Goal: Check status

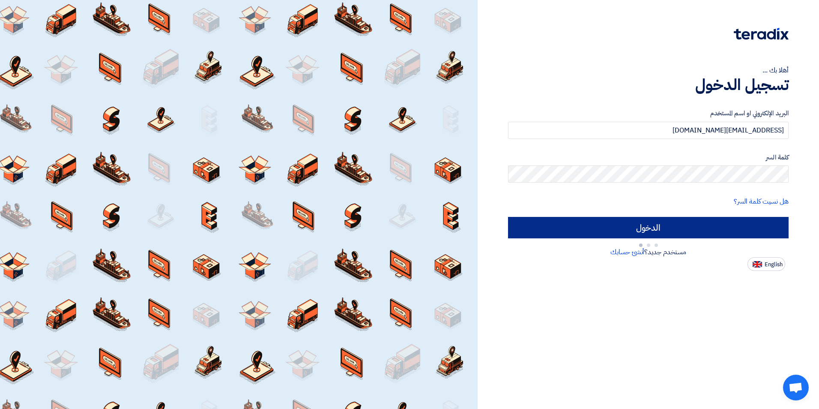
type input "Sign in"
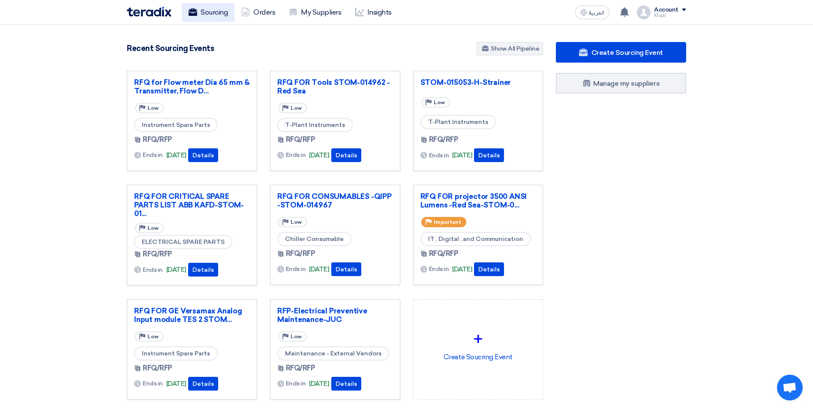
click at [212, 16] on link "Sourcing" at bounding box center [208, 12] width 53 height 19
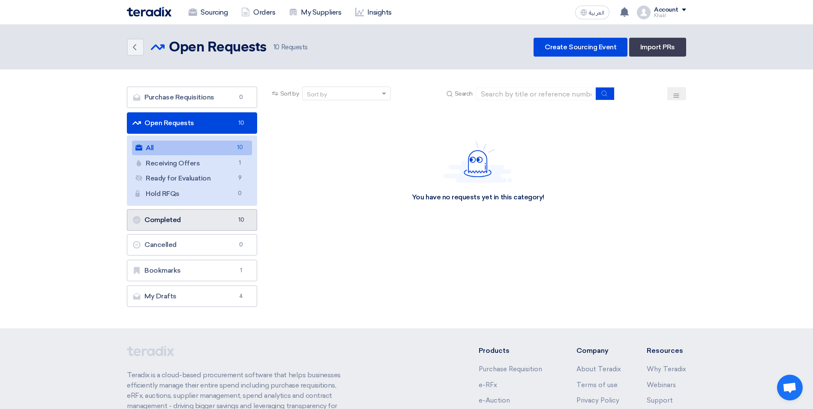
click at [203, 227] on link "Completed Completed 10" at bounding box center [192, 219] width 130 height 21
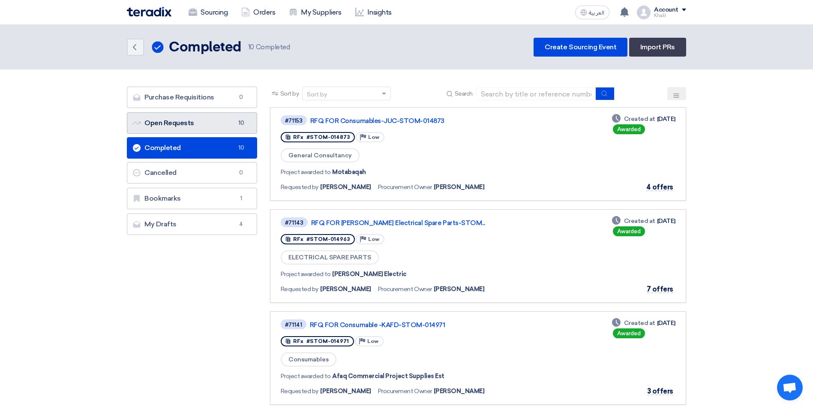
click at [219, 125] on link "Open Requests Open Requests 10" at bounding box center [192, 122] width 130 height 21
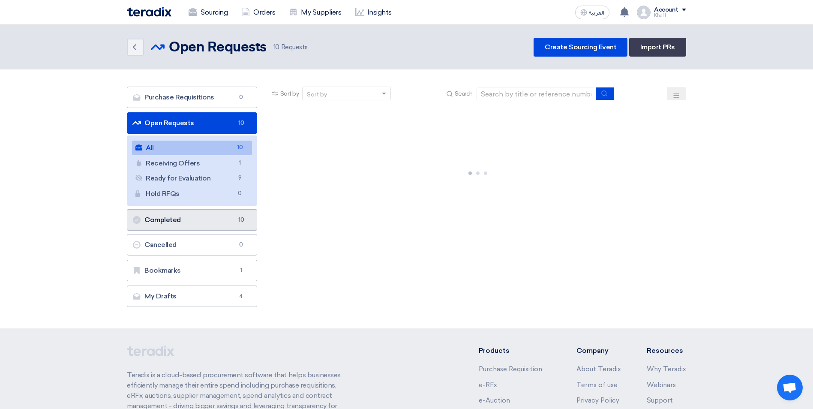
click at [222, 221] on link "Completed Completed 10" at bounding box center [192, 219] width 130 height 21
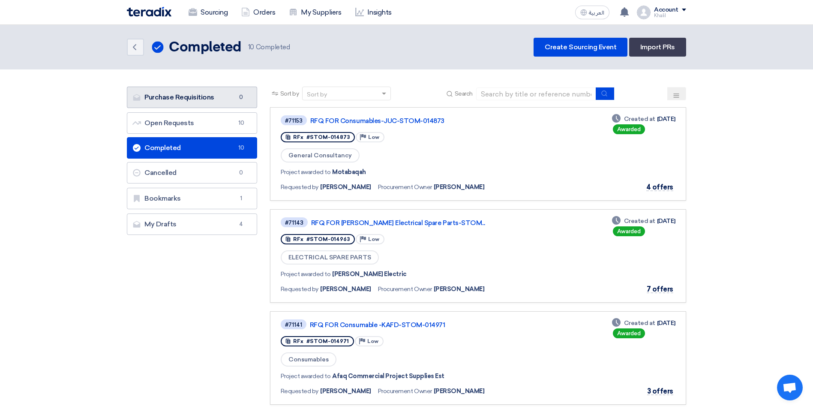
click at [203, 102] on link "Purchase Requisitions Purchase Requisitions 0" at bounding box center [192, 97] width 130 height 21
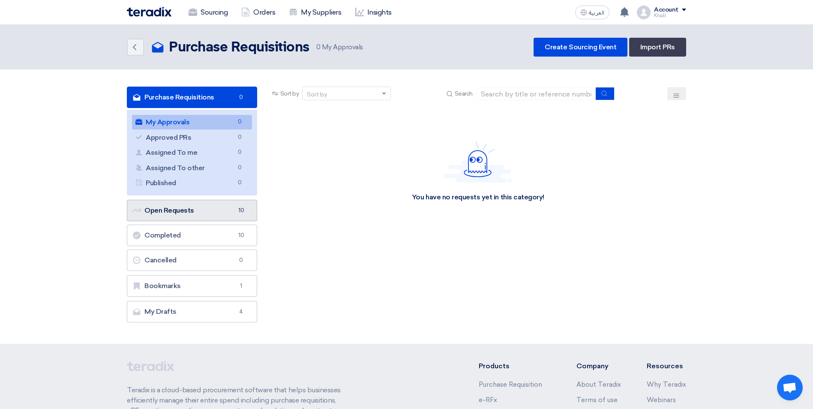
click at [228, 215] on link "Open Requests Open Requests 10" at bounding box center [192, 210] width 130 height 21
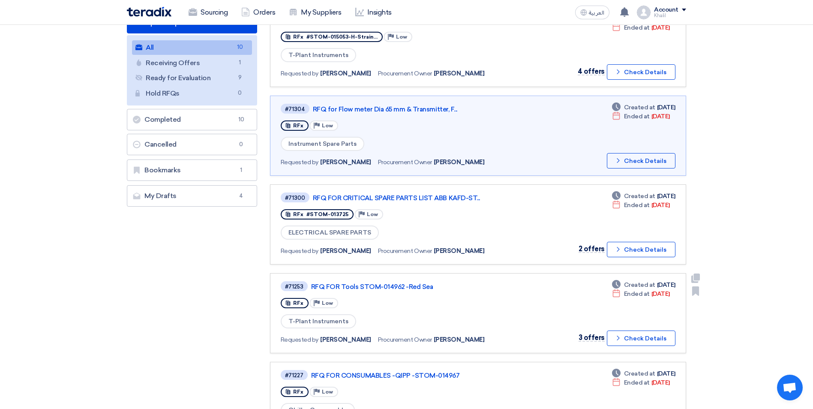
scroll to position [43, 0]
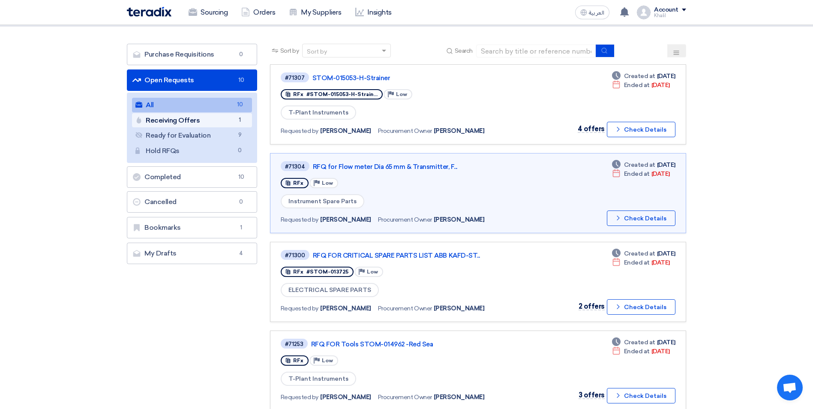
click at [188, 117] on link "Receiving Offers Receiving Offers 1" at bounding box center [192, 120] width 120 height 15
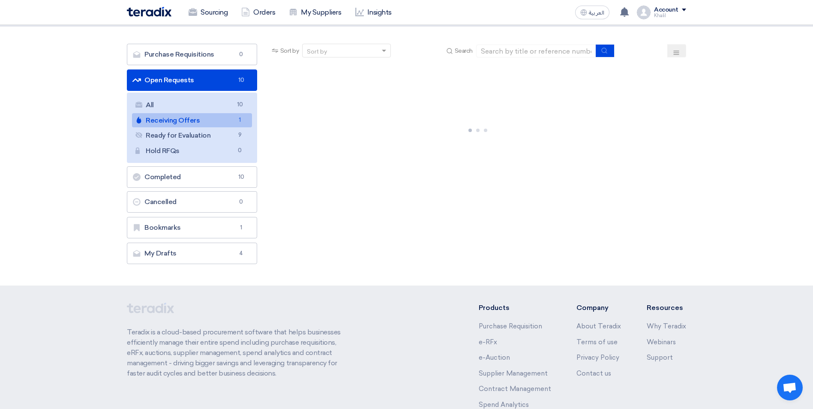
scroll to position [0, 0]
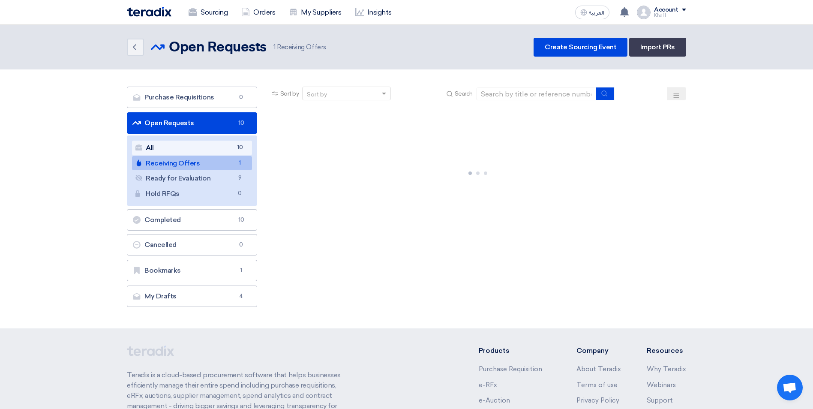
click at [210, 151] on link "All All 10" at bounding box center [192, 148] width 120 height 15
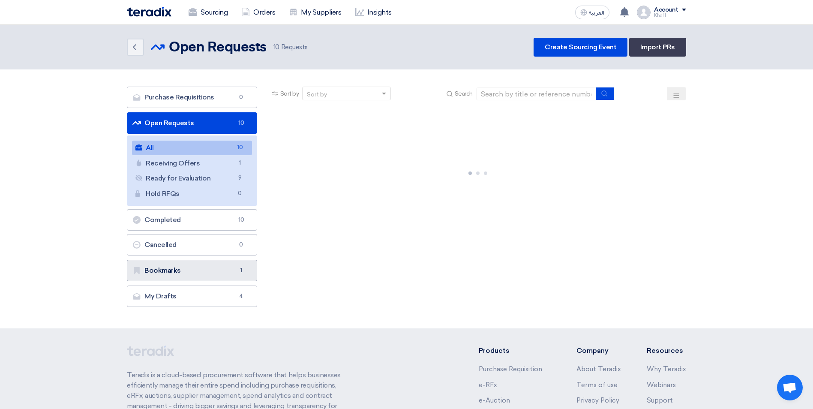
click at [221, 266] on link "Bookmarks Bookmarks 1" at bounding box center [192, 270] width 130 height 21
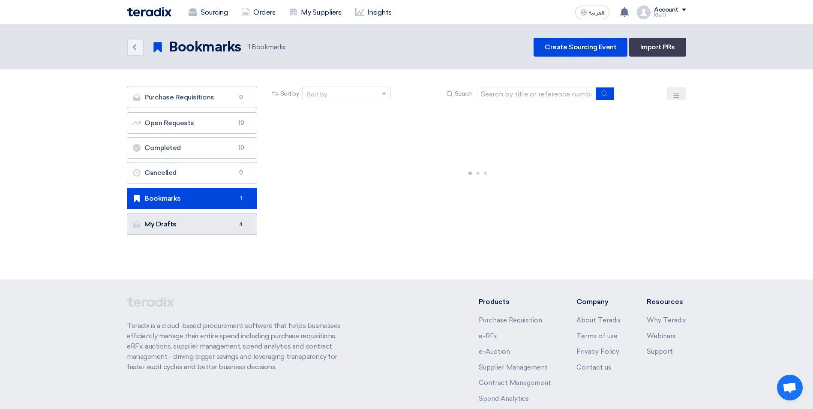
click at [218, 231] on link "My Drafts My Drafts 4" at bounding box center [192, 223] width 130 height 21
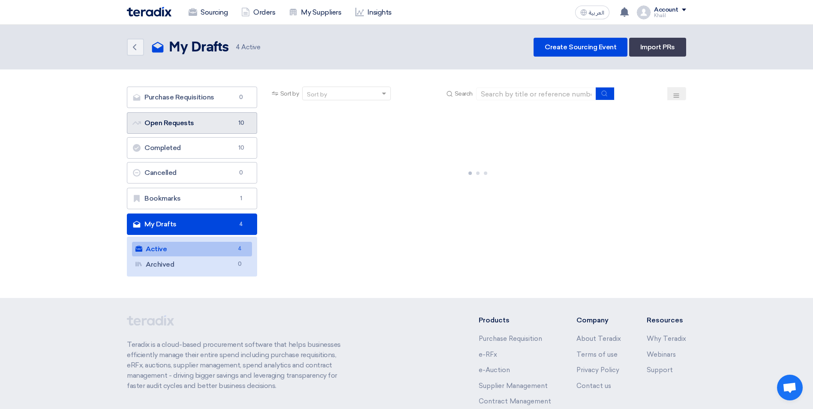
click at [220, 123] on link "Open Requests Open Requests 10" at bounding box center [192, 122] width 130 height 21
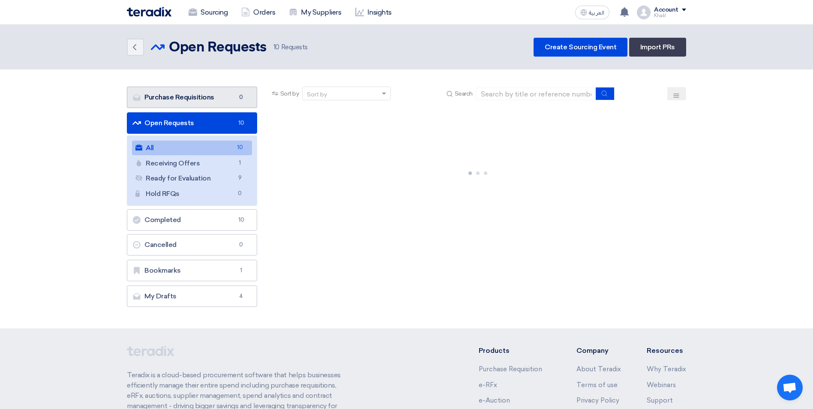
click at [219, 100] on link "Purchase Requisitions Purchase Requisitions 0" at bounding box center [192, 97] width 130 height 21
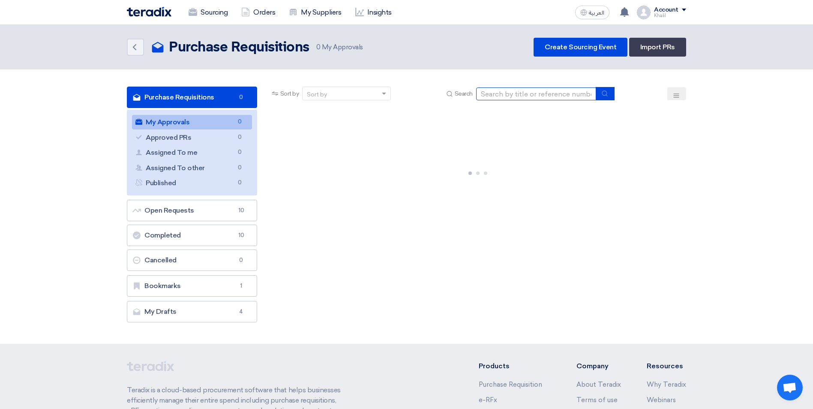
click at [518, 94] on input at bounding box center [536, 93] width 120 height 13
click at [494, 92] on input at bounding box center [536, 93] width 120 height 13
paste input "STOM-014963"
type input "STOM-014963"
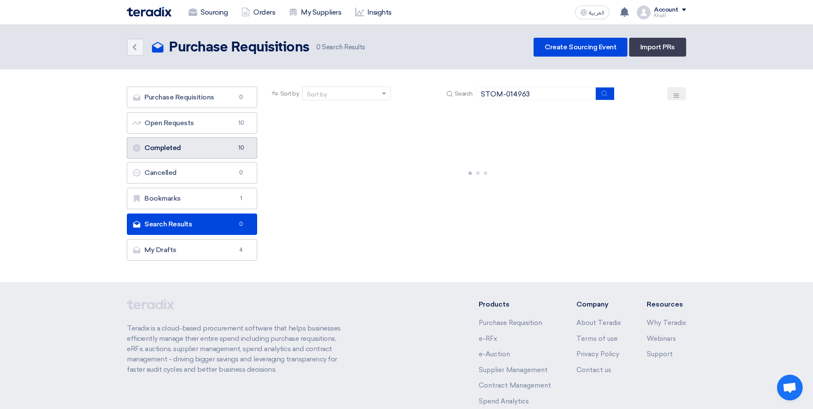
click at [198, 144] on link "Completed Completed 10" at bounding box center [192, 147] width 130 height 21
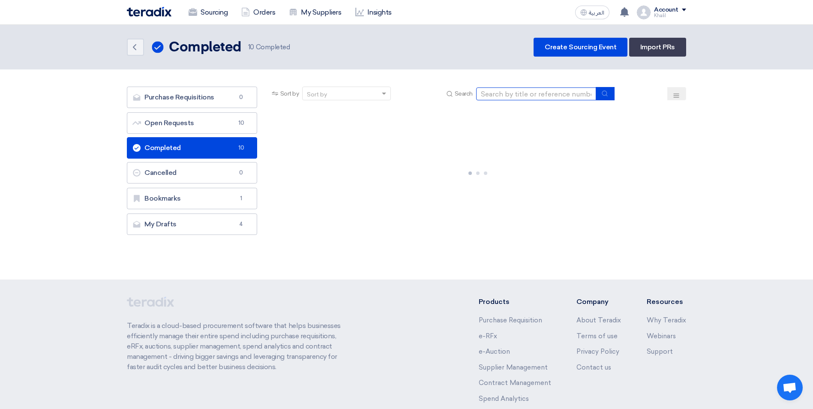
click at [493, 96] on input at bounding box center [536, 93] width 120 height 13
paste input "STOM-014963"
type input "STOM-014963"
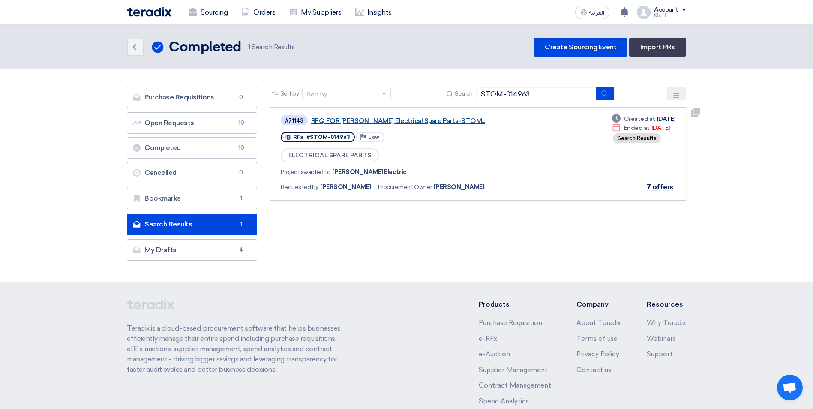
click at [416, 121] on link "RFQ FOR [PERSON_NAME] Electrical Spare Parts-STOM..." at bounding box center [418, 121] width 214 height 8
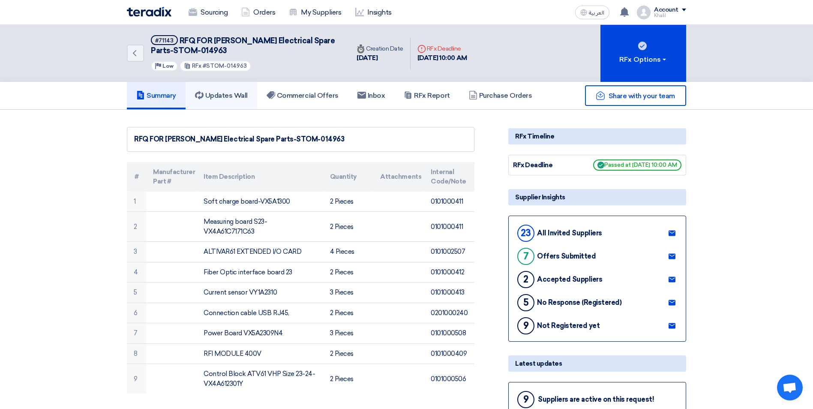
click at [242, 93] on h5 "Updates Wall" at bounding box center [221, 95] width 53 height 9
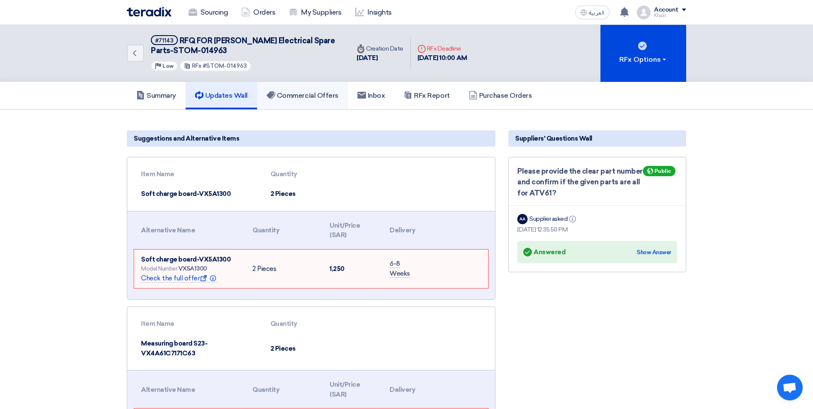
click at [308, 94] on h5 "Commercial Offers" at bounding box center [302, 95] width 72 height 9
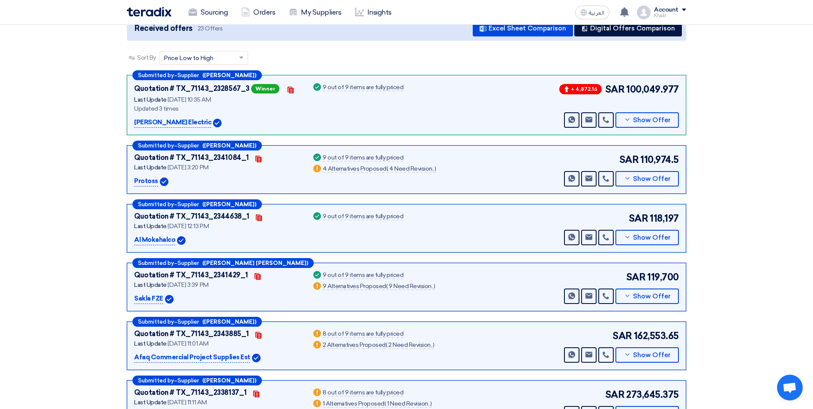
scroll to position [129, 0]
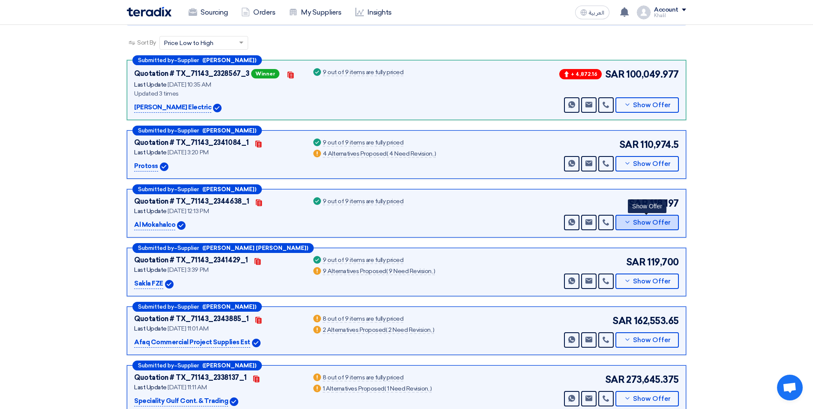
click at [631, 223] on icon at bounding box center [627, 221] width 7 height 7
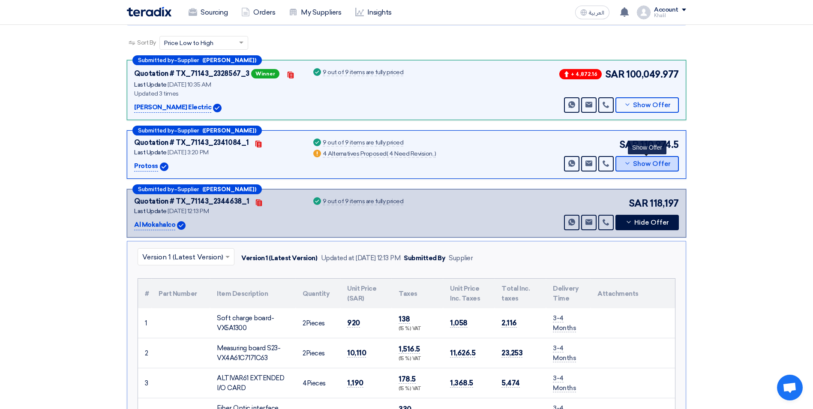
click at [627, 165] on icon at bounding box center [627, 163] width 7 height 7
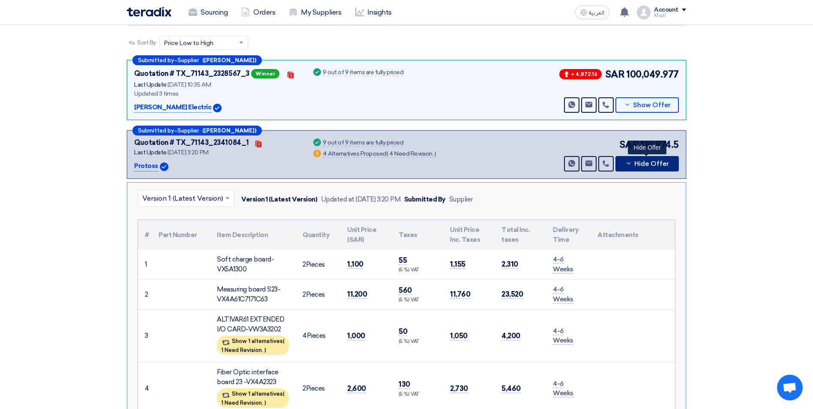
click at [627, 165] on icon at bounding box center [628, 163] width 7 height 7
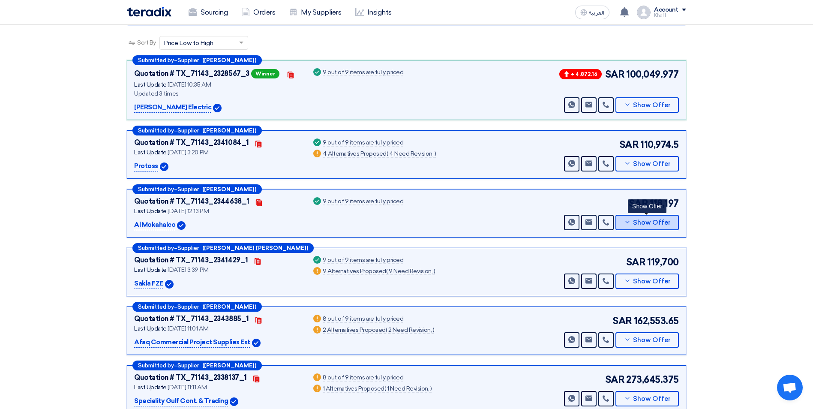
click at [623, 221] on button "Show Offer" at bounding box center [646, 222] width 63 height 15
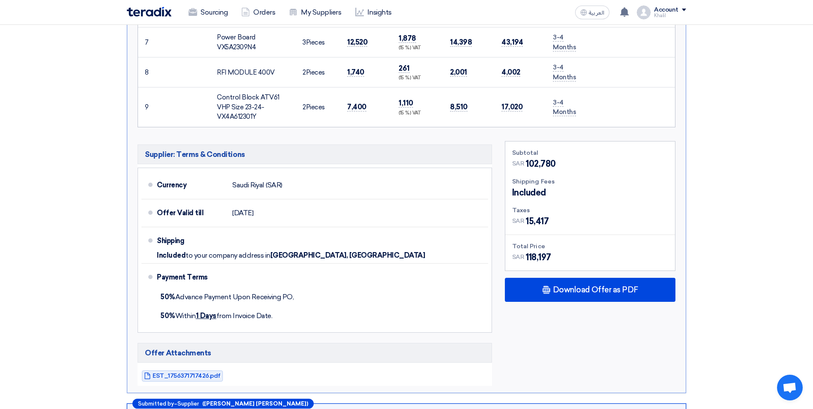
scroll to position [600, 0]
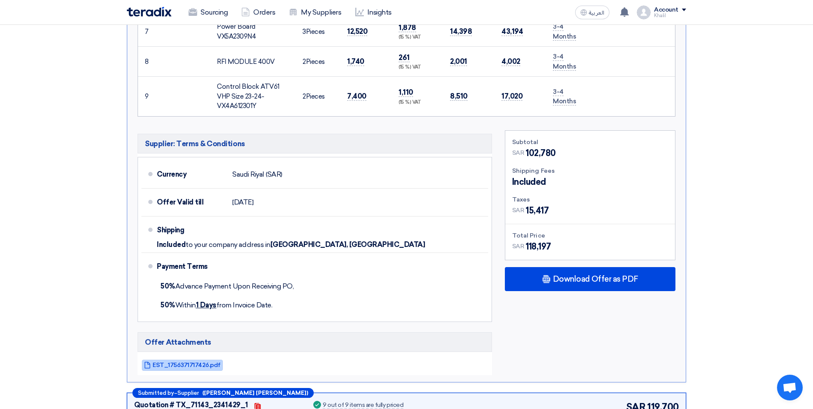
click at [173, 369] on link "EST_1756371717426.pdf" at bounding box center [182, 364] width 81 height 11
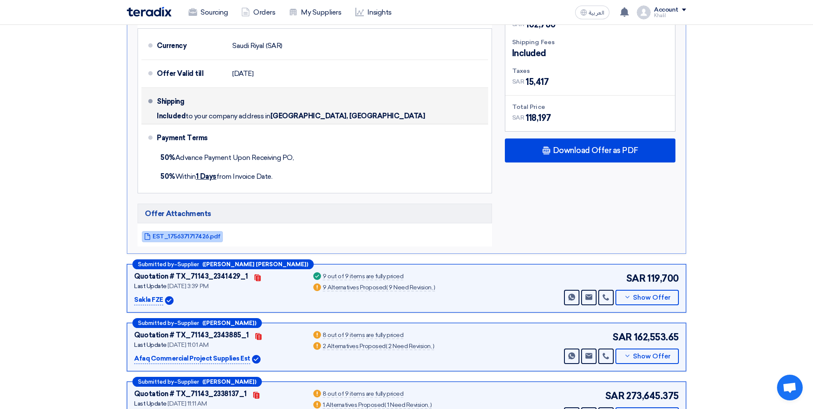
scroll to position [771, 0]
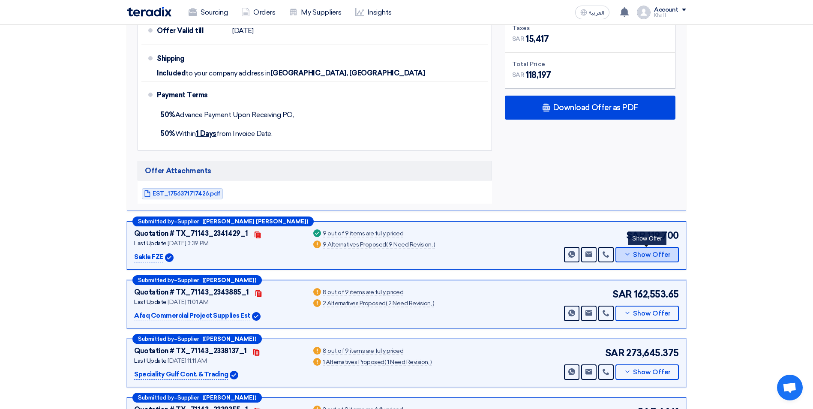
click at [625, 257] on icon at bounding box center [627, 254] width 7 height 7
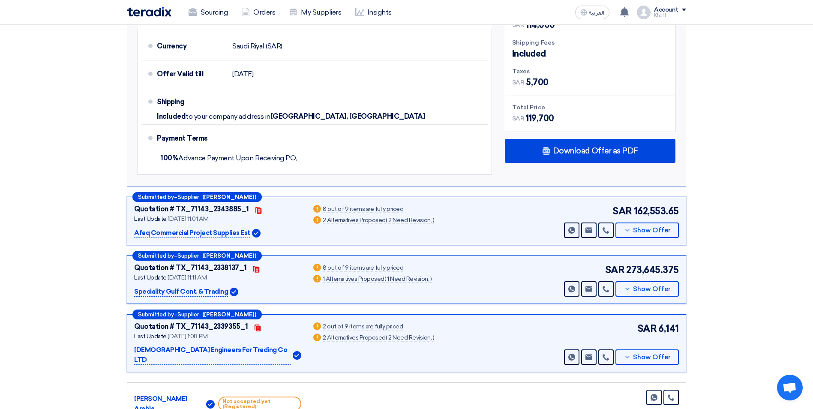
scroll to position [985, 0]
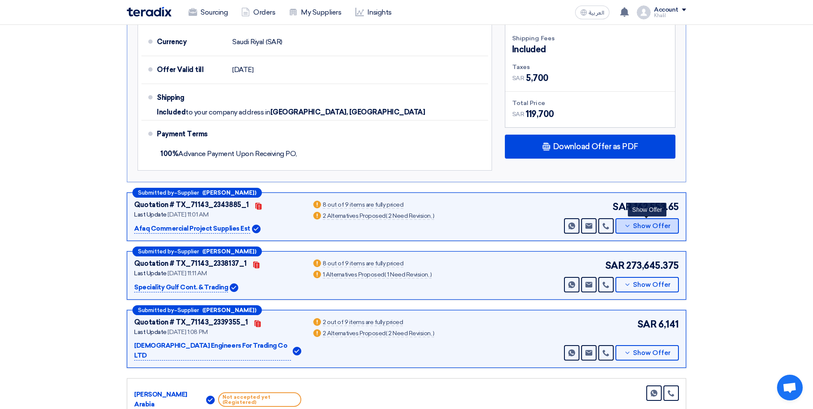
click at [630, 222] on icon at bounding box center [627, 225] width 7 height 7
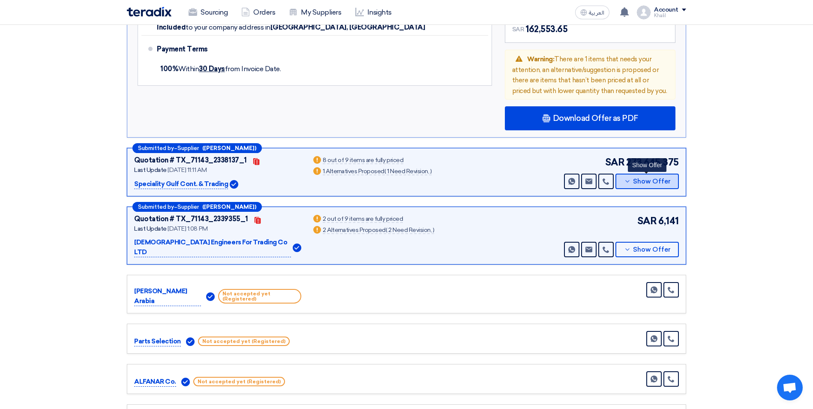
click at [629, 182] on icon at bounding box center [627, 181] width 7 height 7
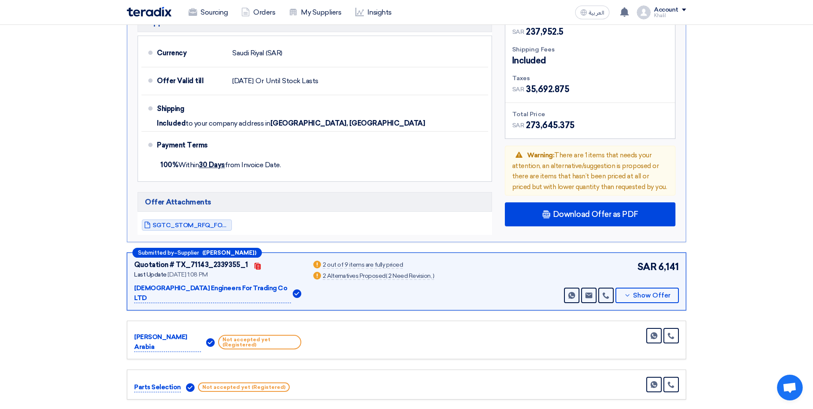
scroll to position [942, 0]
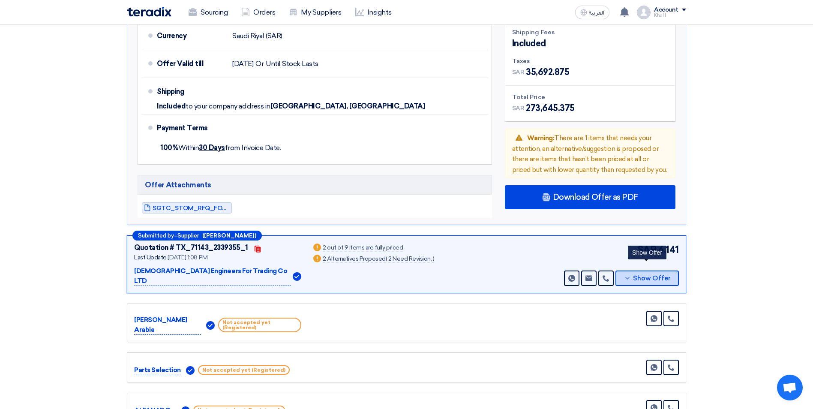
click at [629, 275] on icon at bounding box center [627, 278] width 7 height 7
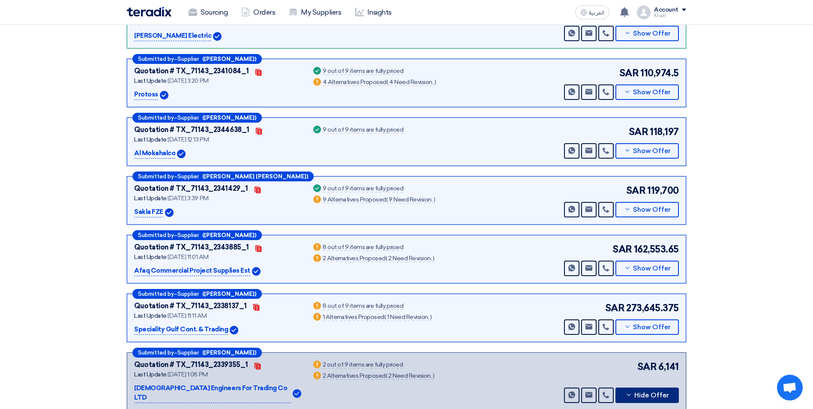
scroll to position [214, 0]
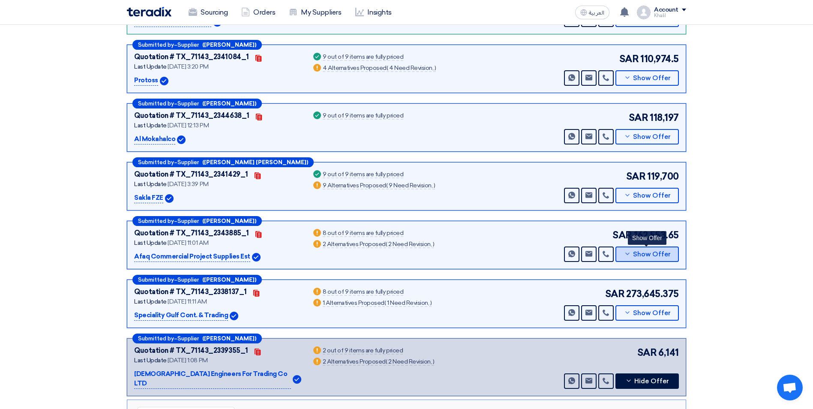
click at [631, 258] on button "Show Offer" at bounding box center [646, 253] width 63 height 15
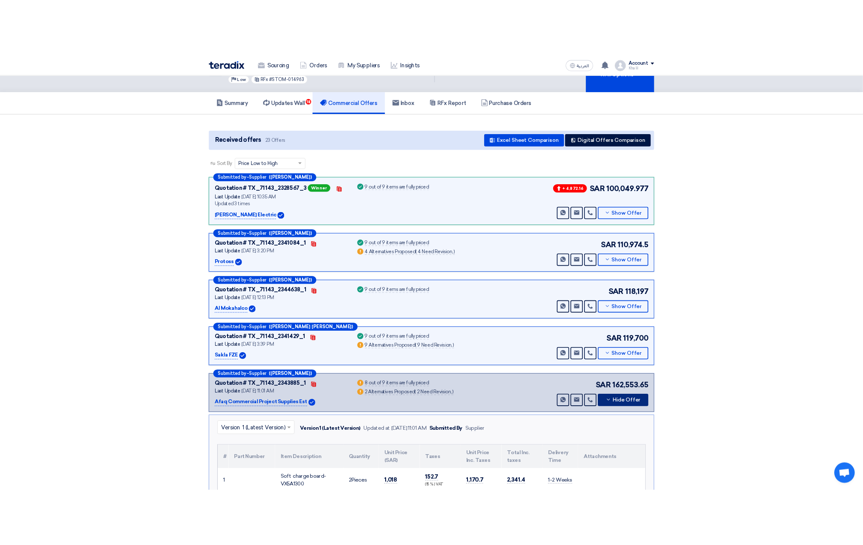
scroll to position [0, 0]
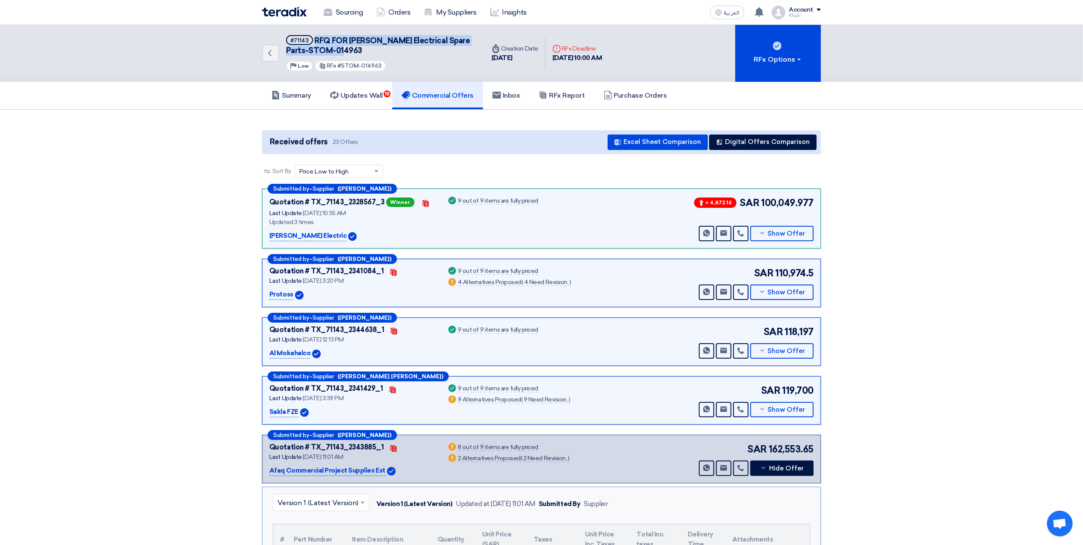
drag, startPoint x: 350, startPoint y: 49, endPoint x: 313, endPoint y: 38, distance: 38.9
click at [313, 38] on h5 "#71143 RFQ FOR [PERSON_NAME] Electrical Spare Parts-STOM-014963" at bounding box center [380, 45] width 188 height 21
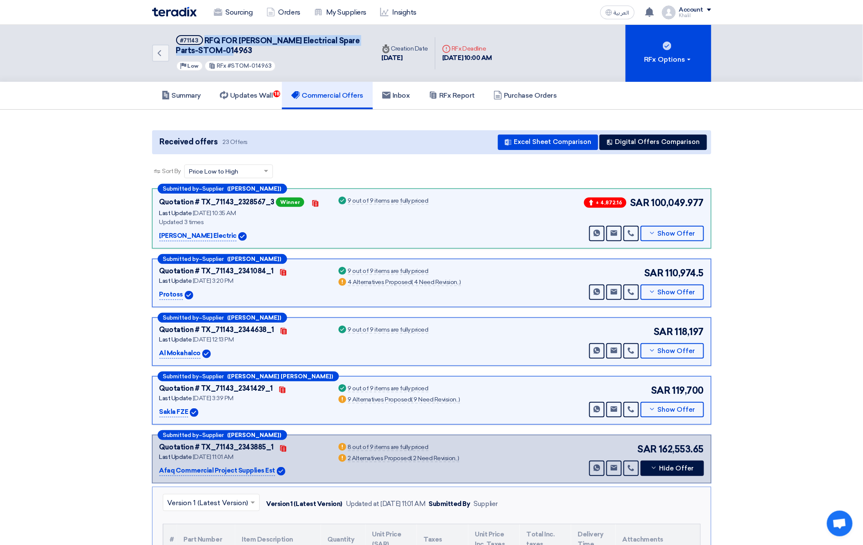
copy span "RFQ FOR [PERSON_NAME] Electrical Spare Parts-STOM-014963"
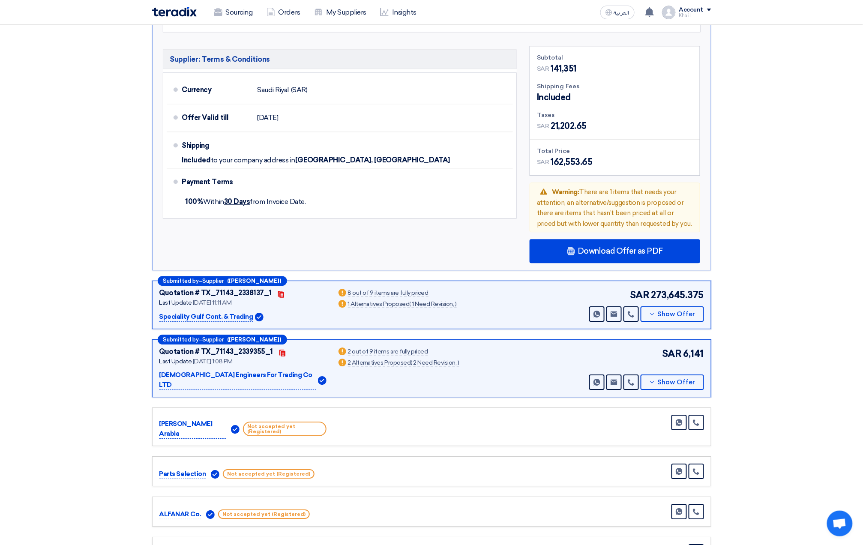
scroll to position [857, 0]
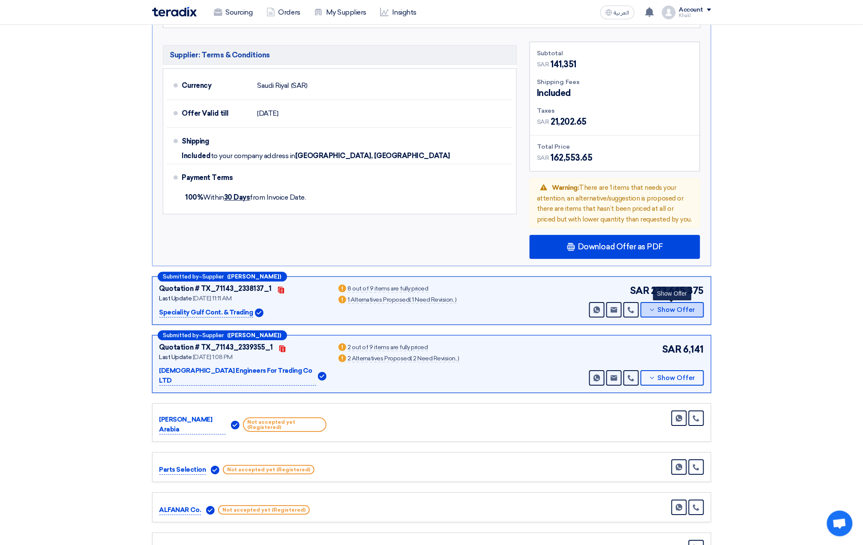
click at [653, 312] on icon at bounding box center [652, 309] width 7 height 7
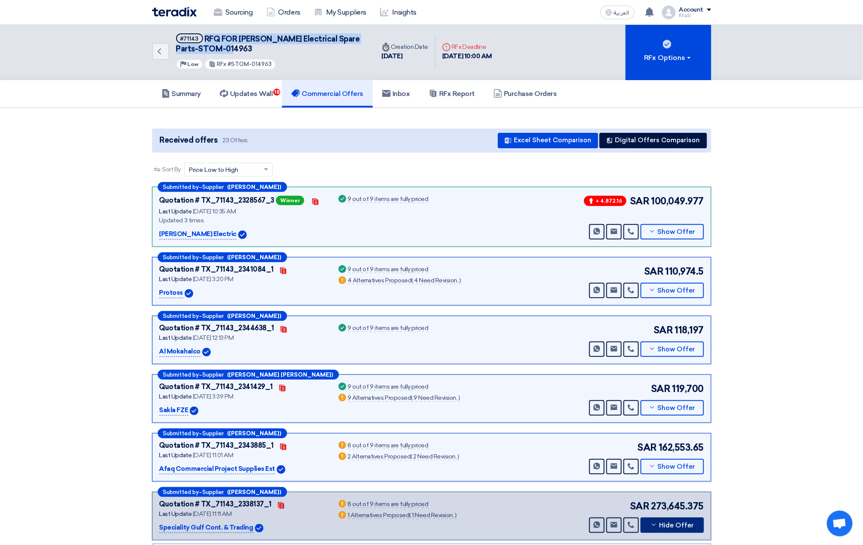
scroll to position [0, 0]
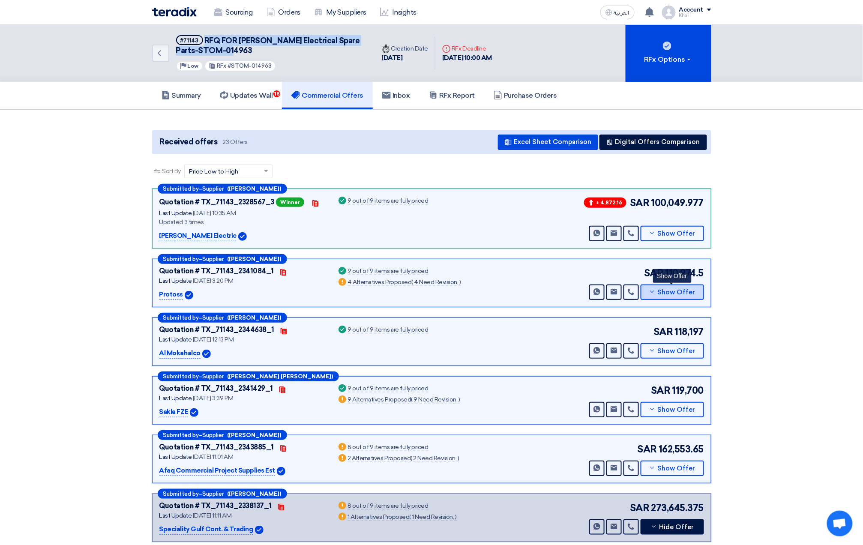
click at [655, 292] on icon at bounding box center [652, 291] width 7 height 7
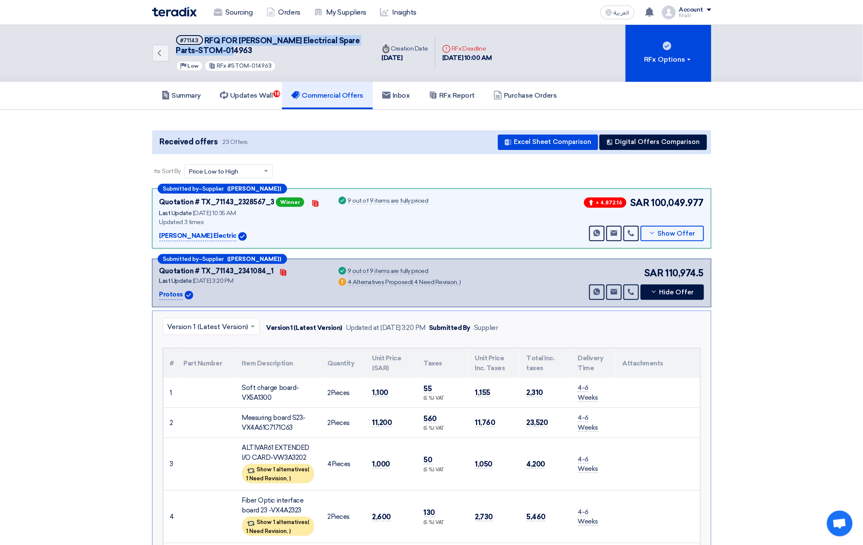
click at [220, 42] on span "RFQ FOR [PERSON_NAME] Electrical Spare Parts-STOM-014963" at bounding box center [268, 45] width 184 height 19
drag, startPoint x: 578, startPoint y: 358, endPoint x: 594, endPoint y: 364, distance: 16.9
click at [594, 364] on th "Delivery Time" at bounding box center [593, 363] width 45 height 30
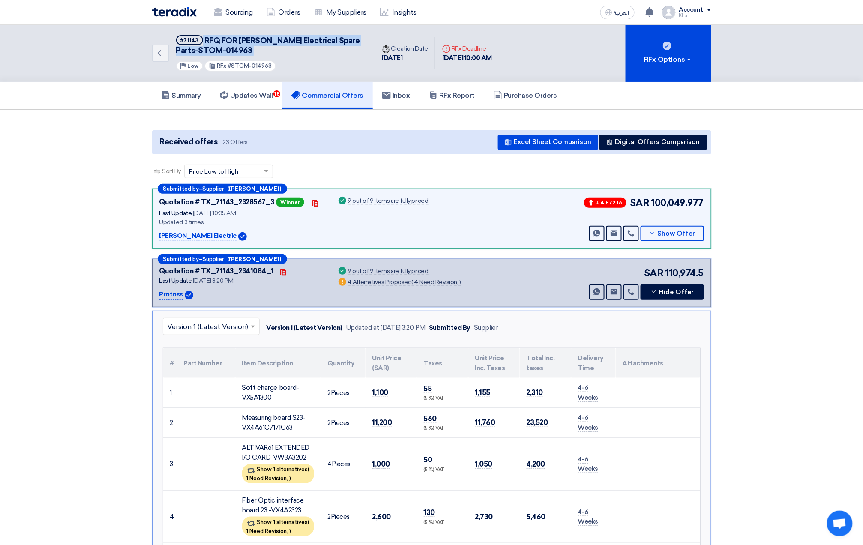
copy th "Delivery Time"
drag, startPoint x: 352, startPoint y: 281, endPoint x: 386, endPoint y: 284, distance: 33.6
click at [386, 284] on div "4 Alternatives Proposed ( 4 Need Revision, )" at bounding box center [404, 282] width 113 height 7
copy div "Alternatives"
